Goal: Information Seeking & Learning: Learn about a topic

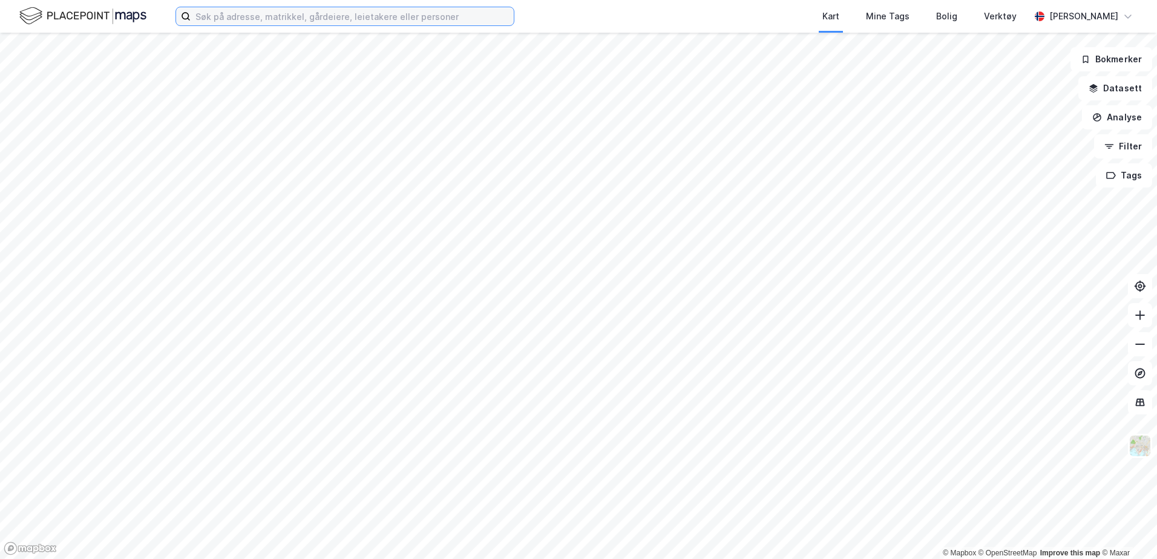
click at [310, 18] on input at bounding box center [352, 16] width 323 height 18
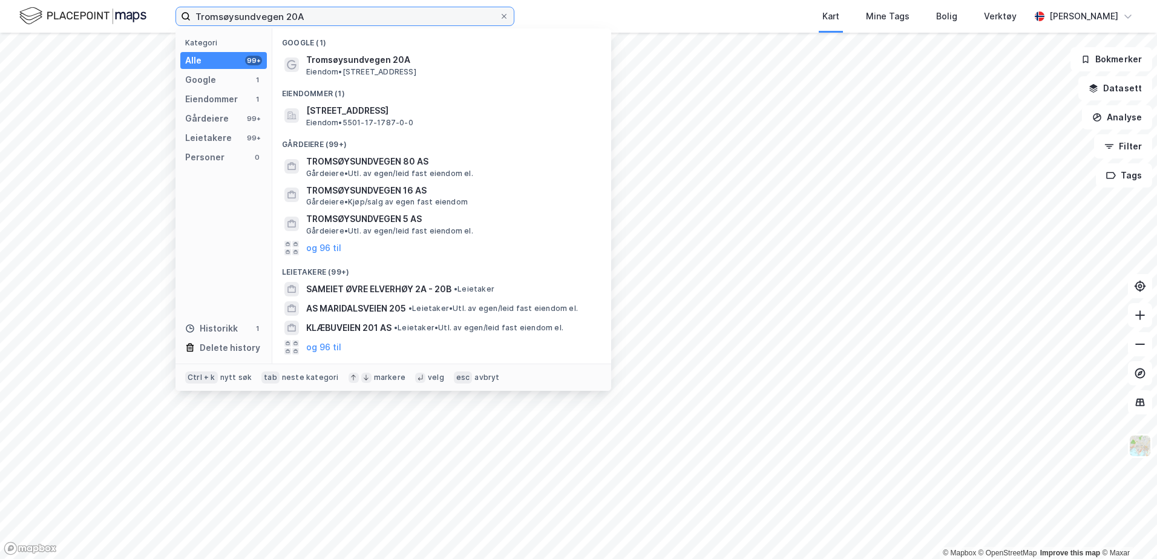
type input "Tromsøysundvegen 20A"
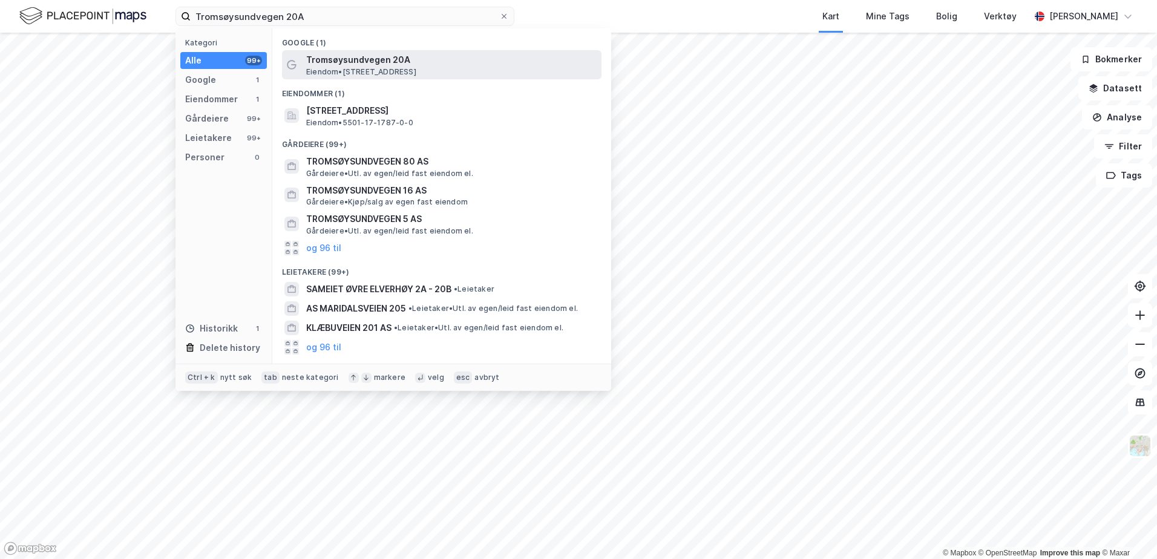
click at [376, 63] on span "Tromsøysundvegen 20A" at bounding box center [451, 60] width 291 height 15
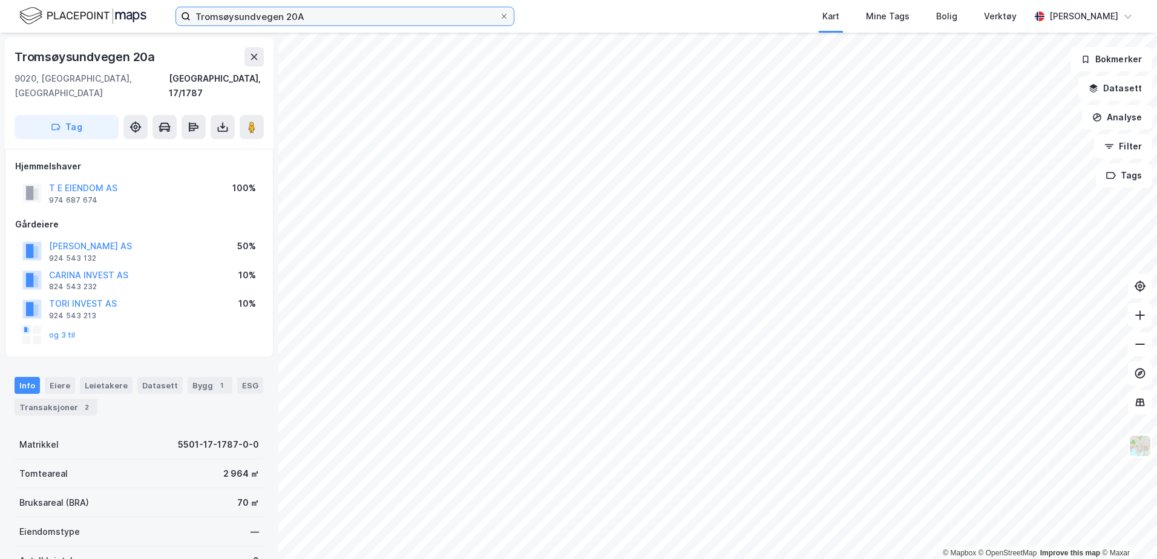
click at [315, 22] on input "Tromsøysundvegen 20A" at bounding box center [345, 16] width 309 height 18
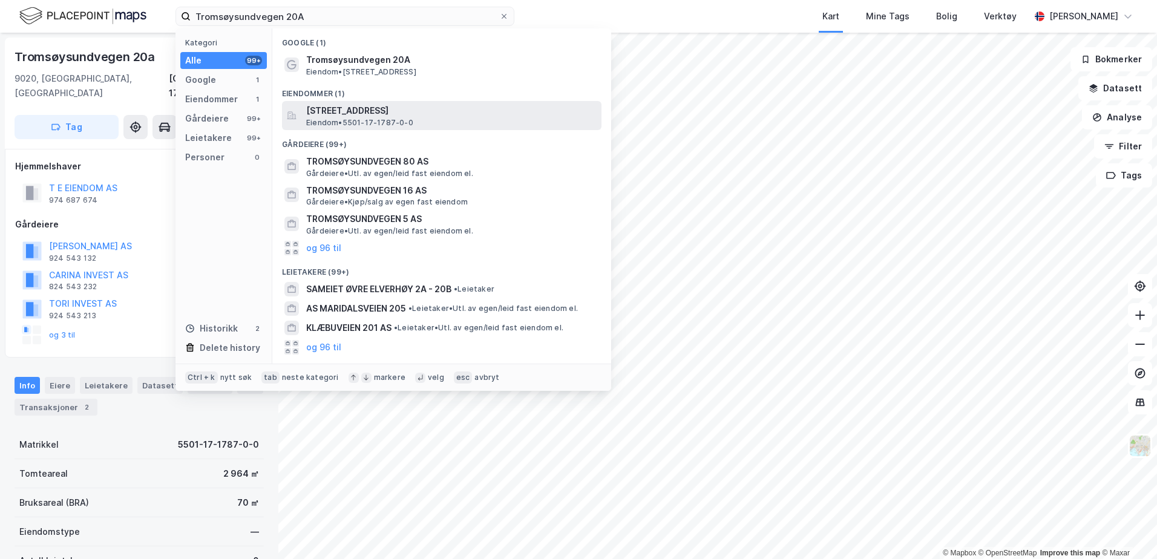
click at [363, 117] on span "[STREET_ADDRESS]" at bounding box center [451, 110] width 291 height 15
